Goal: Navigation & Orientation: Find specific page/section

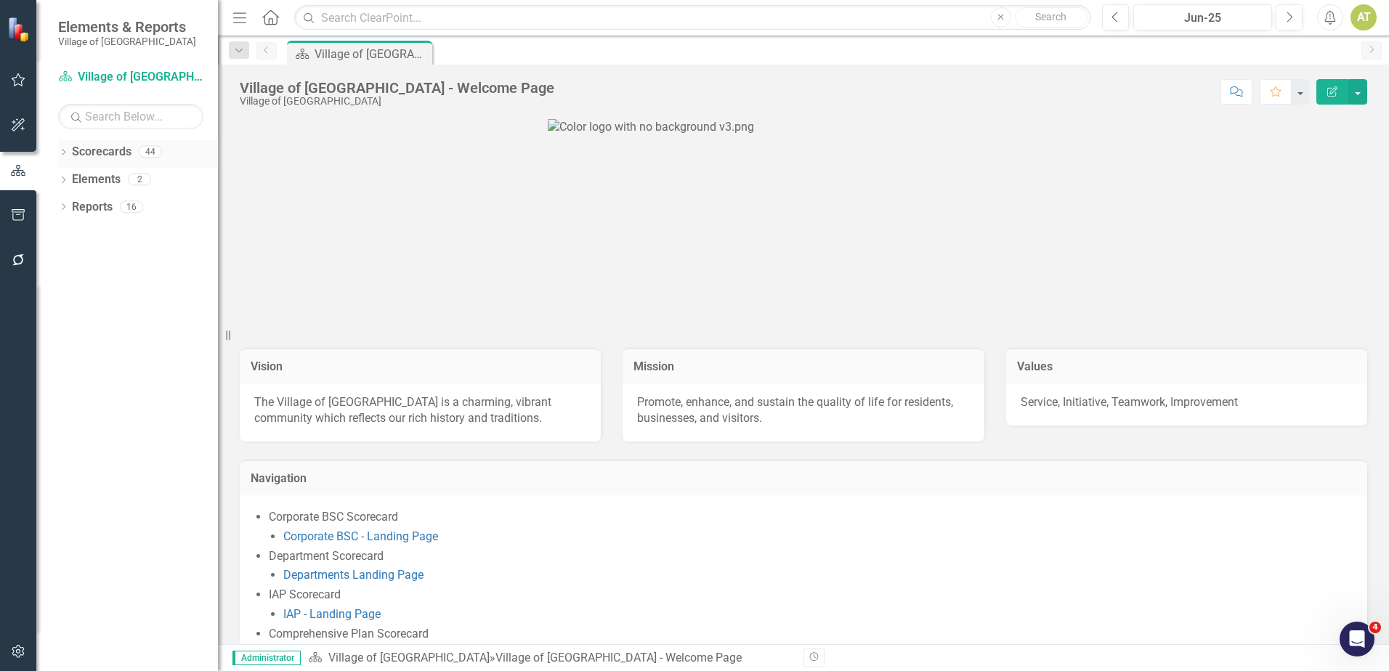
click at [62, 152] on icon "Dropdown" at bounding box center [63, 154] width 10 height 8
click at [110, 203] on link "Village of [GEOGRAPHIC_DATA] FY26" at bounding box center [149, 207] width 138 height 17
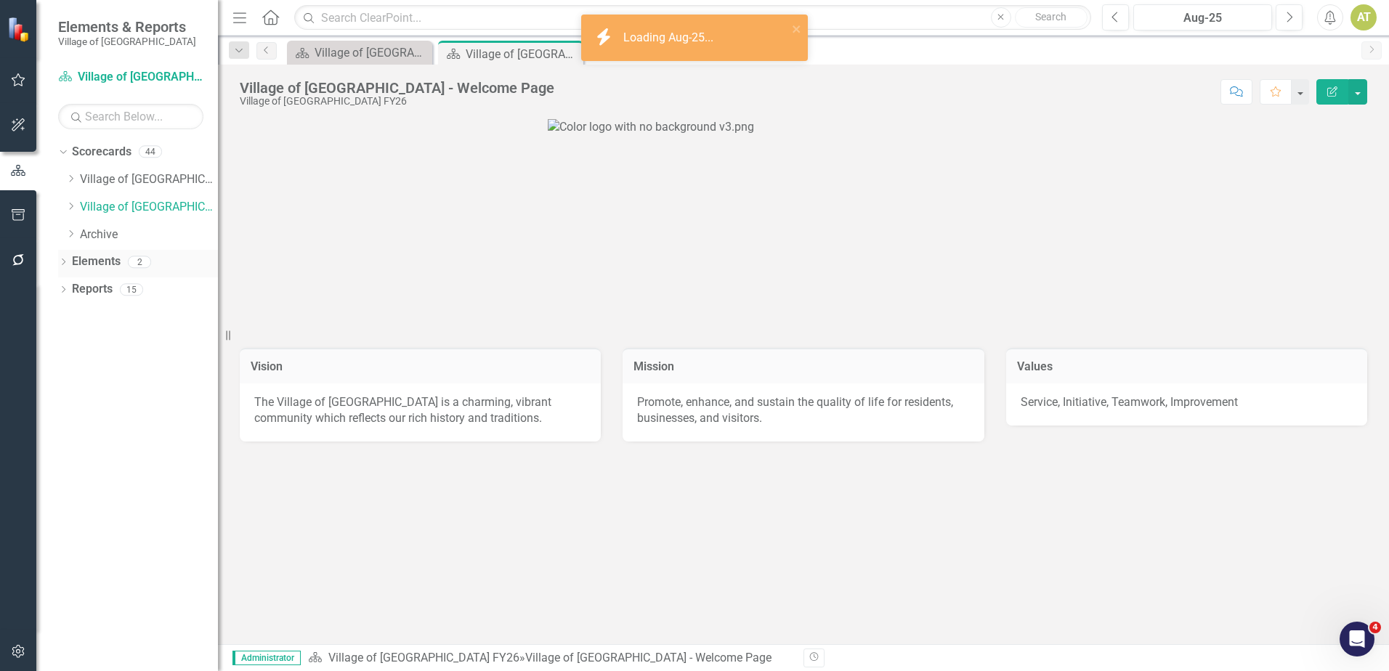
click at [123, 262] on div "Elements 2" at bounding box center [145, 264] width 146 height 28
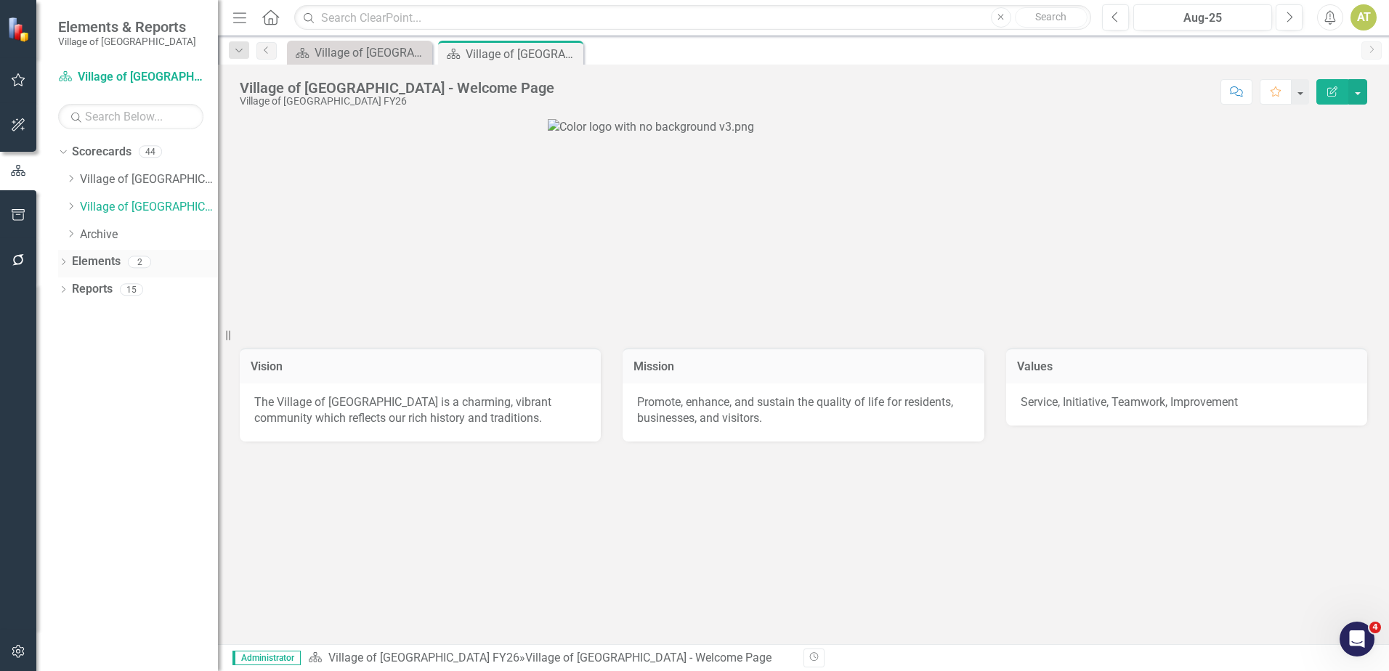
click at [67, 260] on icon "Dropdown" at bounding box center [63, 263] width 10 height 8
click at [99, 317] on link "KPI KPIs" at bounding box center [101, 317] width 44 height 17
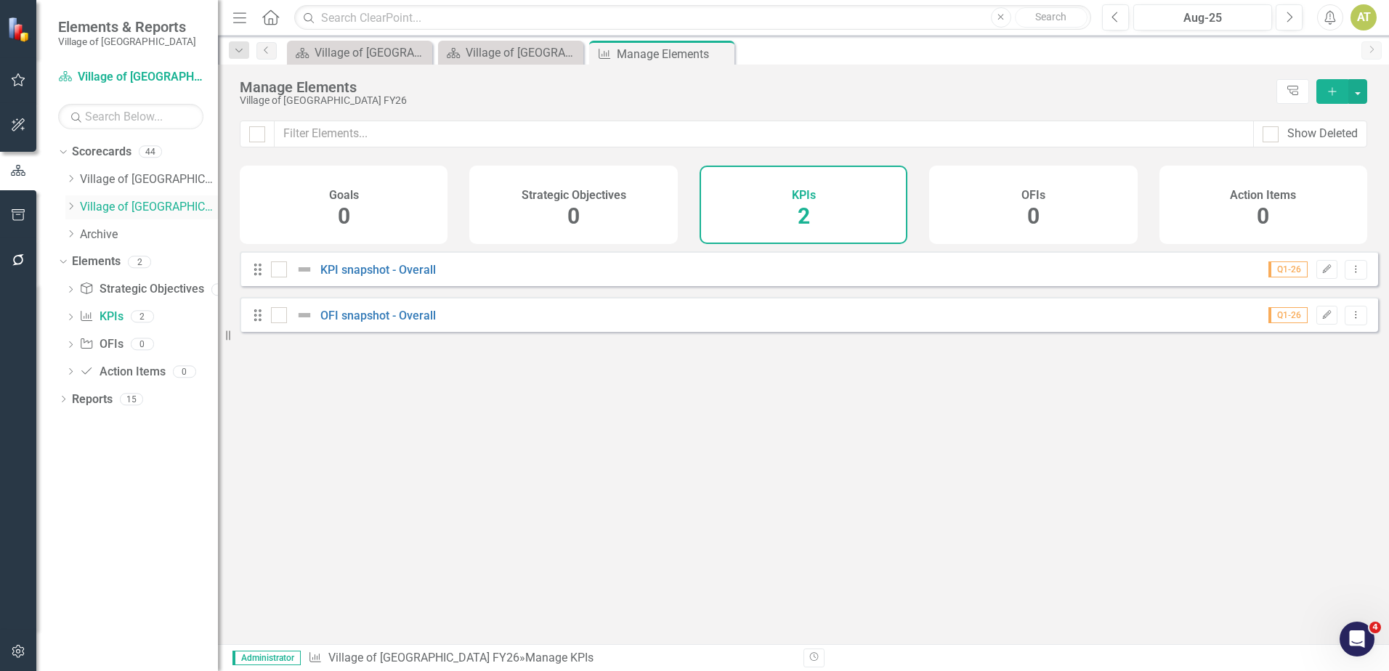
click at [128, 200] on link "Village of [GEOGRAPHIC_DATA] FY26" at bounding box center [149, 207] width 138 height 17
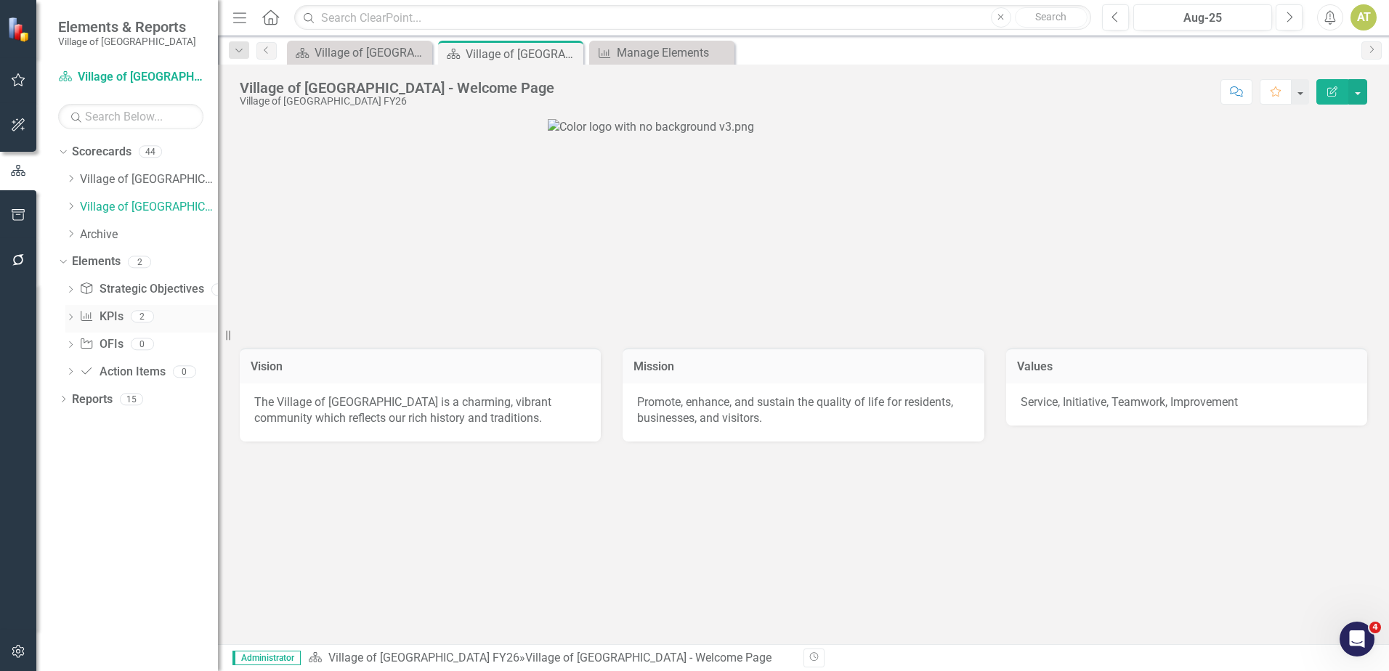
click at [113, 316] on link "KPI KPIs" at bounding box center [101, 317] width 44 height 17
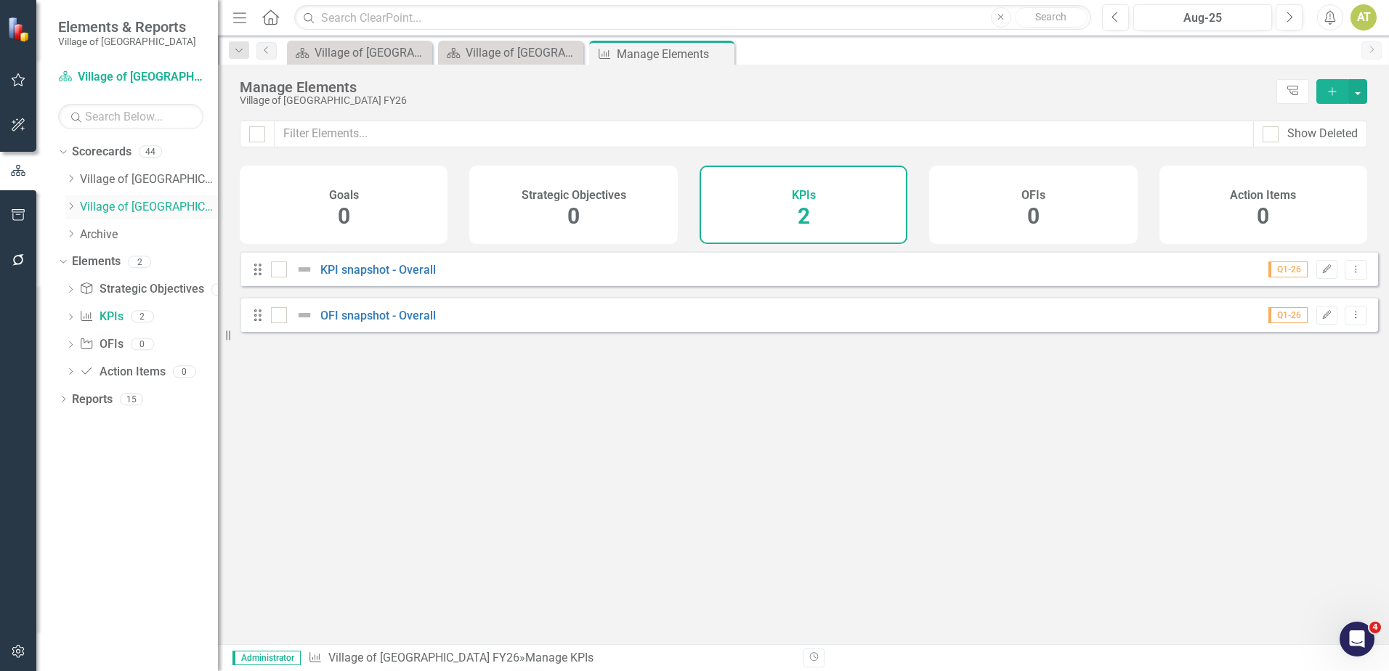
click at [76, 206] on icon "Dropdown" at bounding box center [70, 206] width 11 height 9
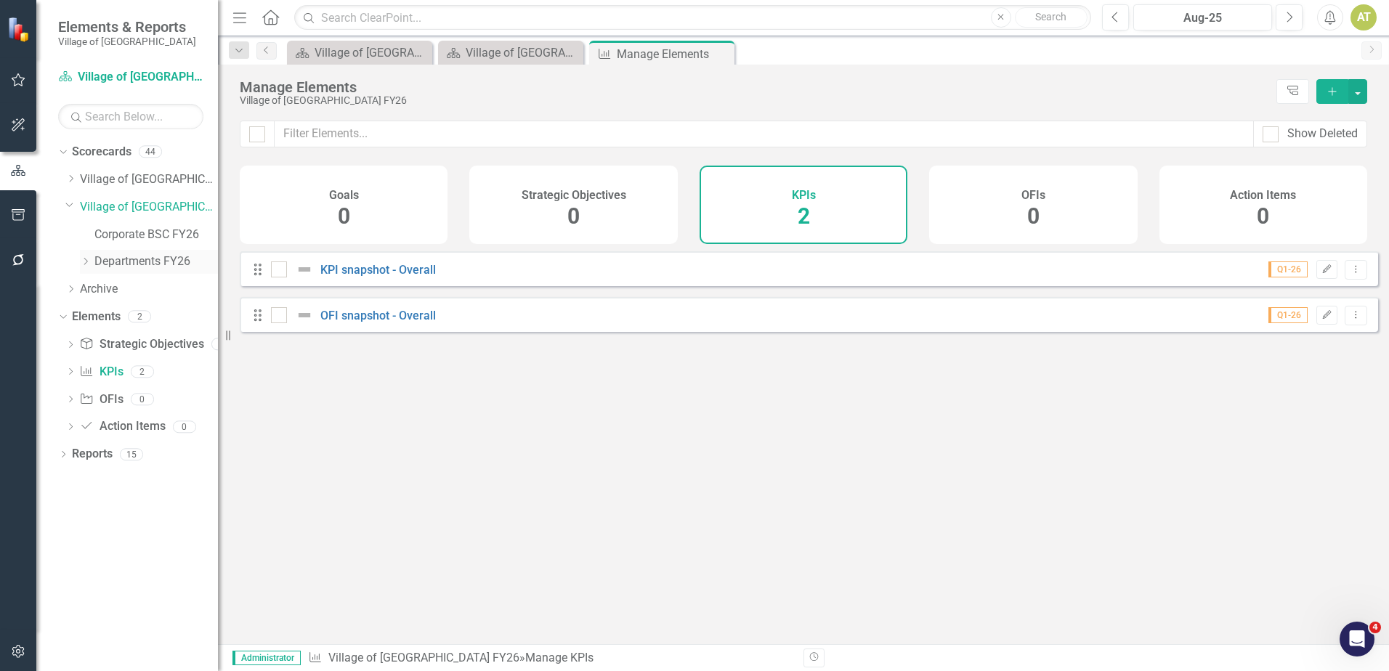
click at [84, 264] on icon "Dropdown" at bounding box center [85, 261] width 11 height 9
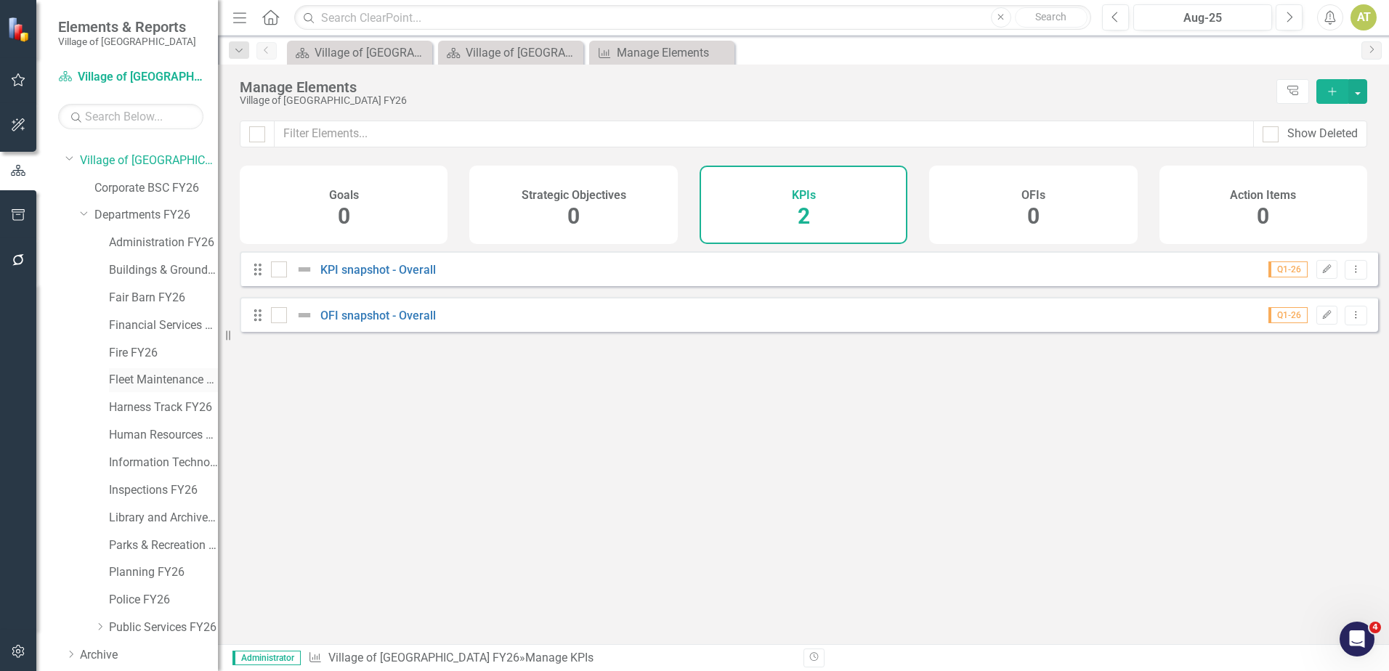
scroll to position [73, 0]
click at [139, 518] on link "Parks & Recreation FY26" at bounding box center [163, 519] width 109 height 17
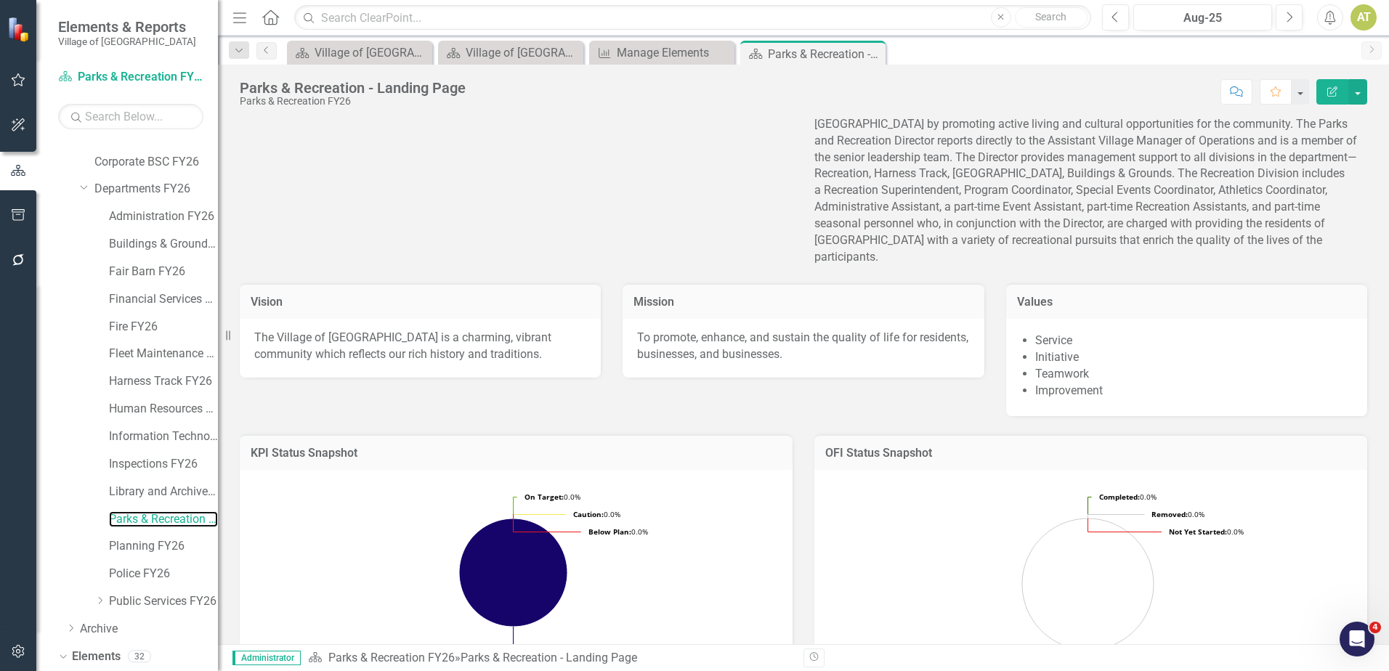
scroll to position [211, 0]
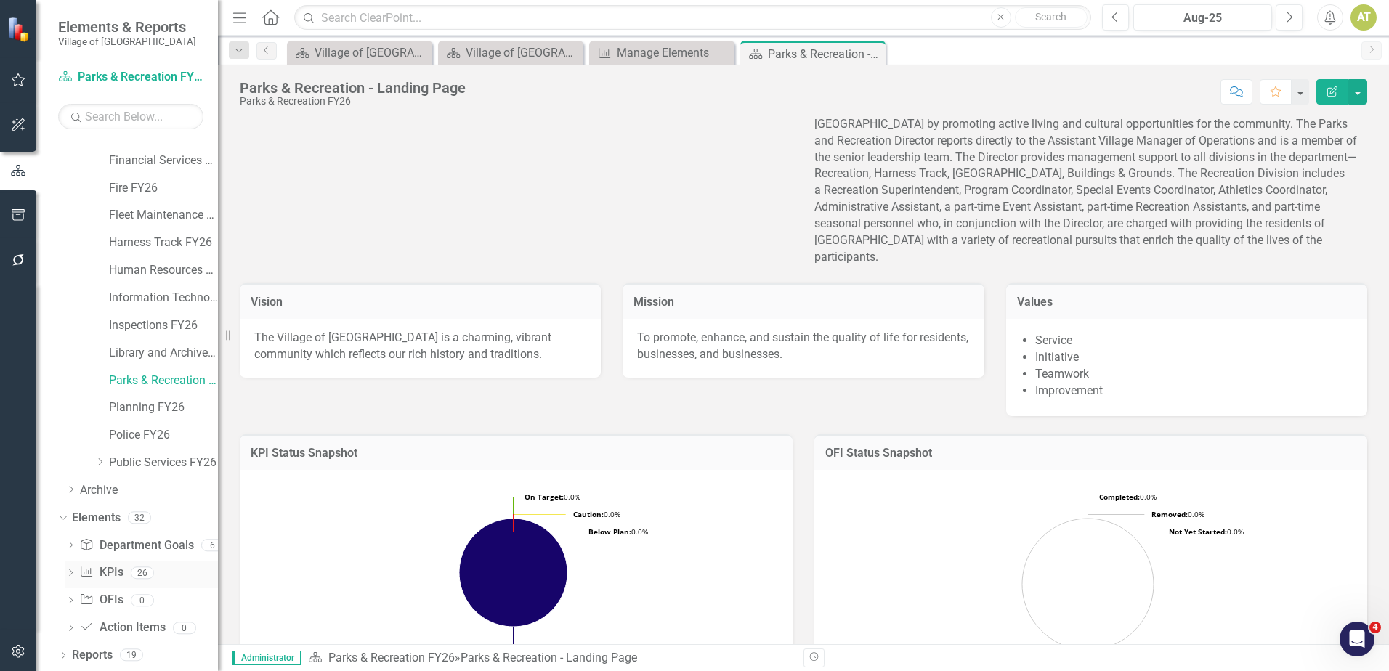
click at [104, 573] on link "KPI KPIs" at bounding box center [101, 572] width 44 height 17
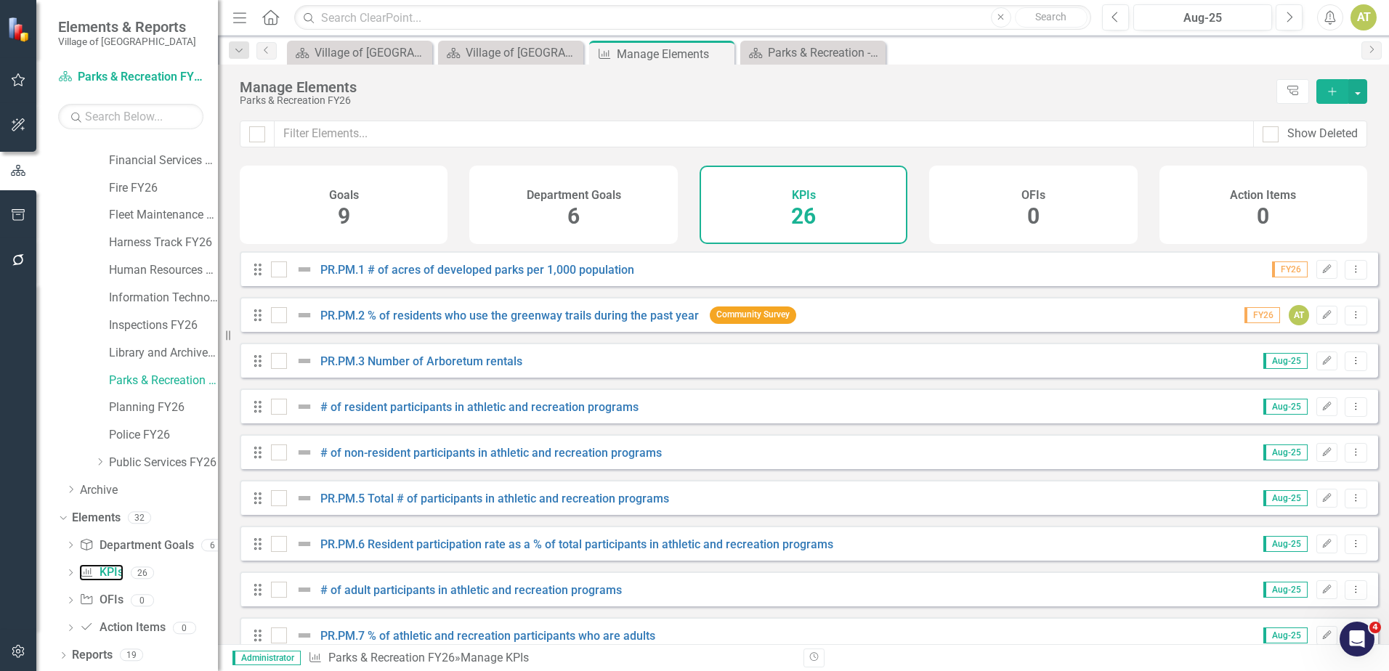
scroll to position [508, 0]
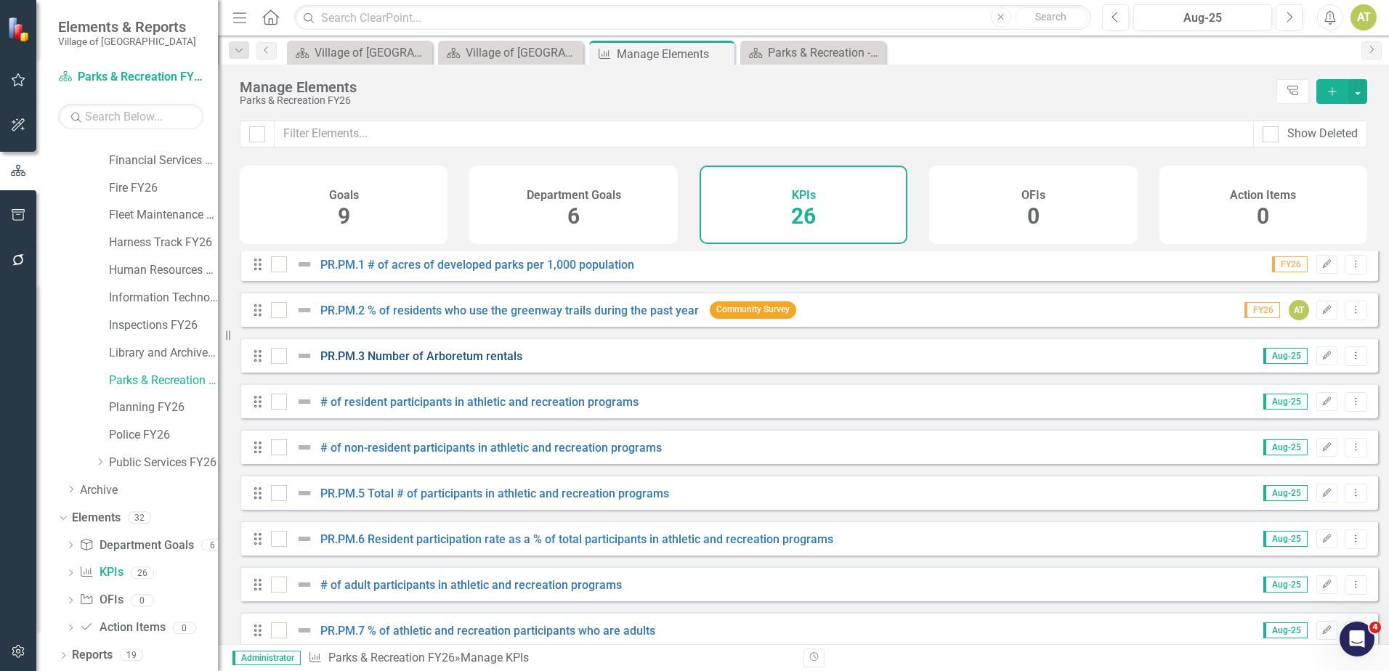
click at [418, 363] on link "PR.PM.3 Number of Arboretum rentals" at bounding box center [421, 356] width 202 height 14
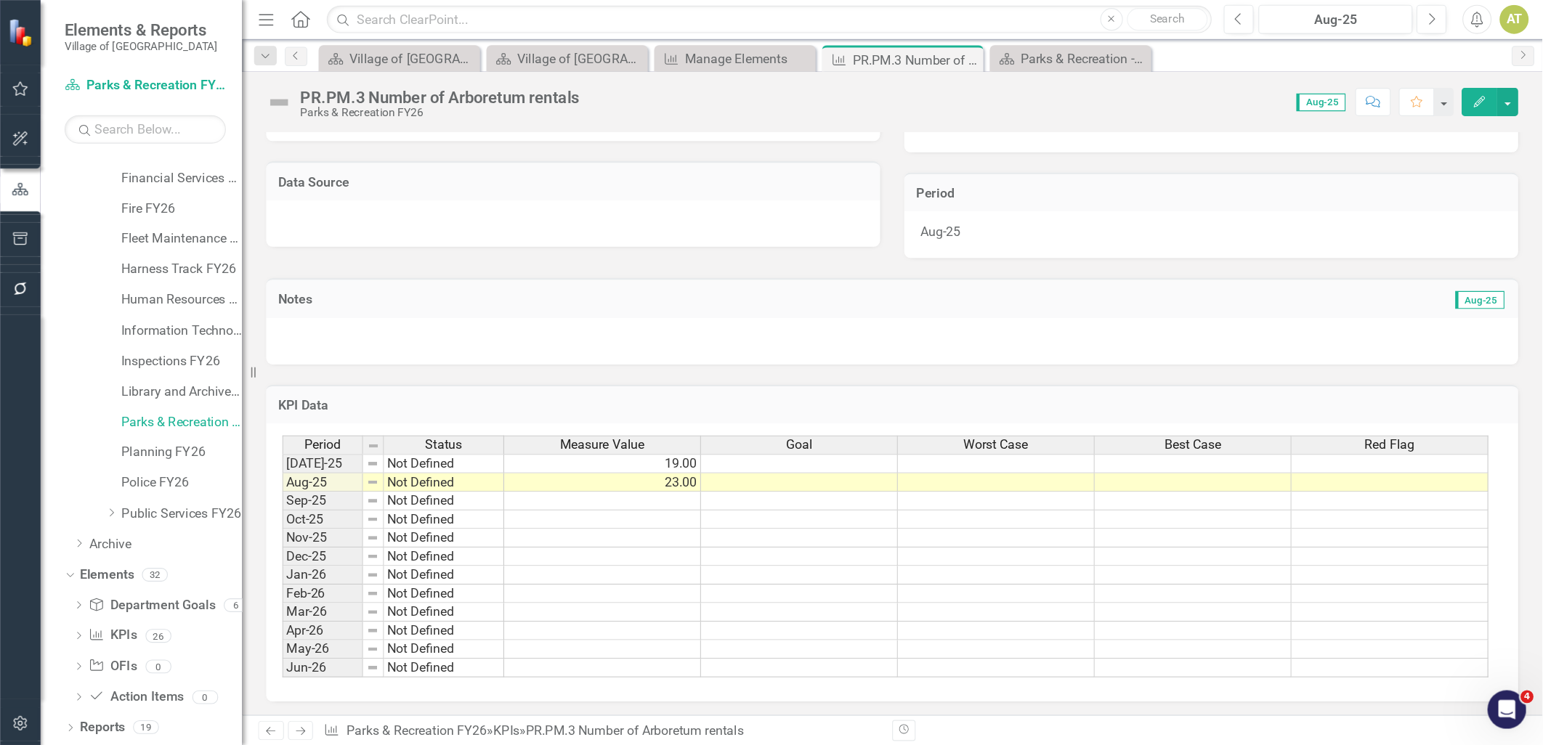
scroll to position [263, 0]
click at [533, 344] on div "KPI Data Last Calculated" at bounding box center [803, 362] width 1127 height 36
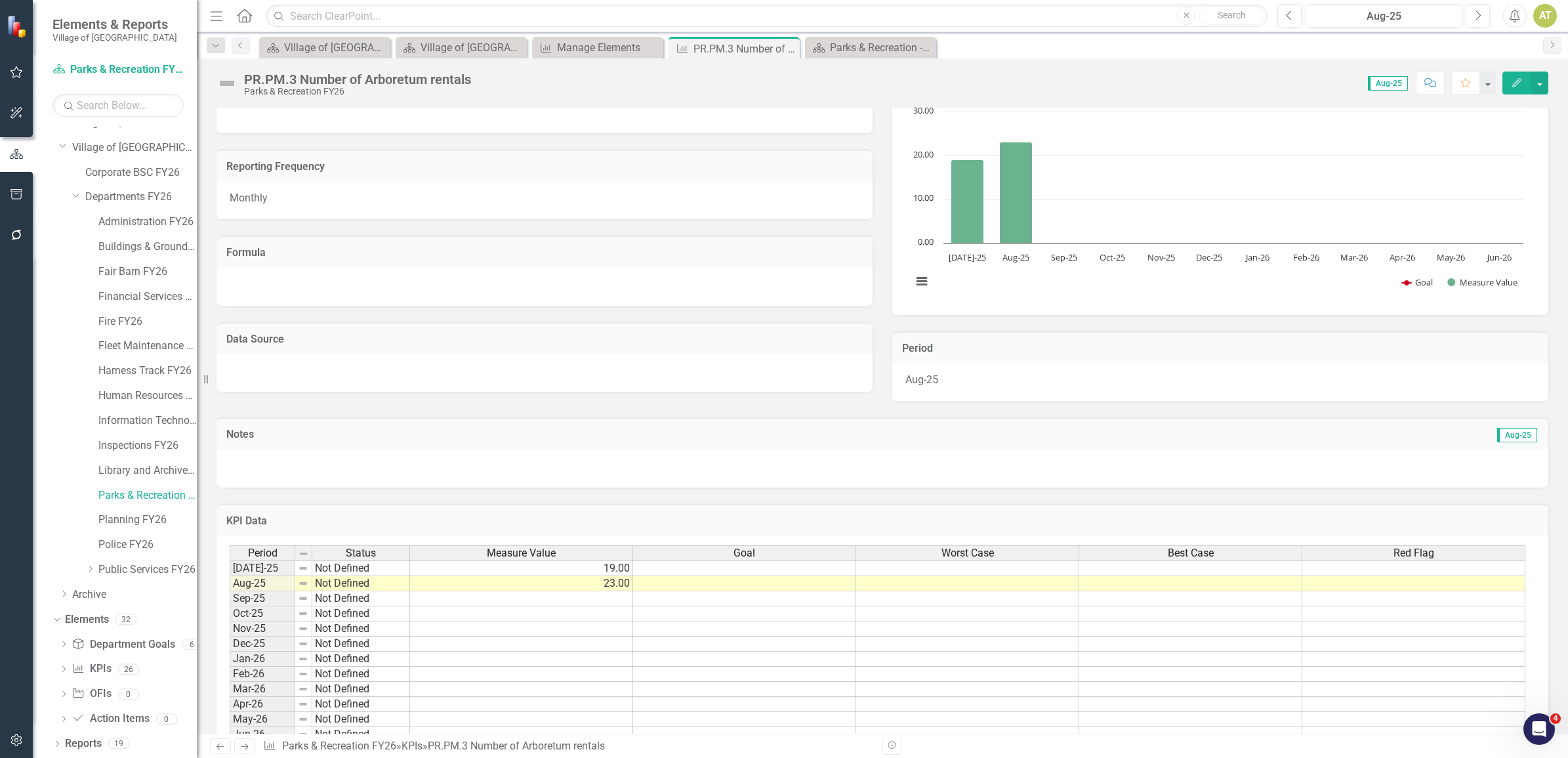
scroll to position [0, 0]
